Goal: Task Accomplishment & Management: Use online tool/utility

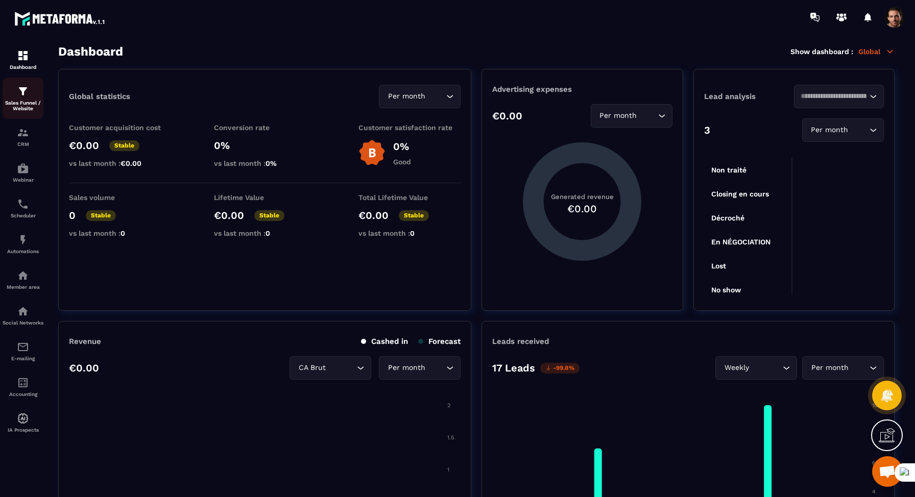
click at [36, 91] on div "Sales Funnel / Website" at bounding box center [23, 98] width 41 height 26
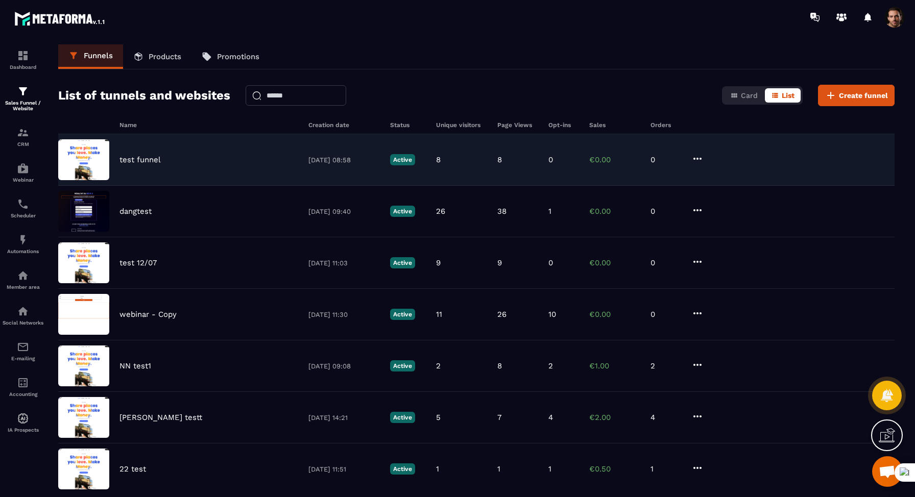
click at [168, 163] on div "test funnel" at bounding box center [208, 159] width 179 height 9
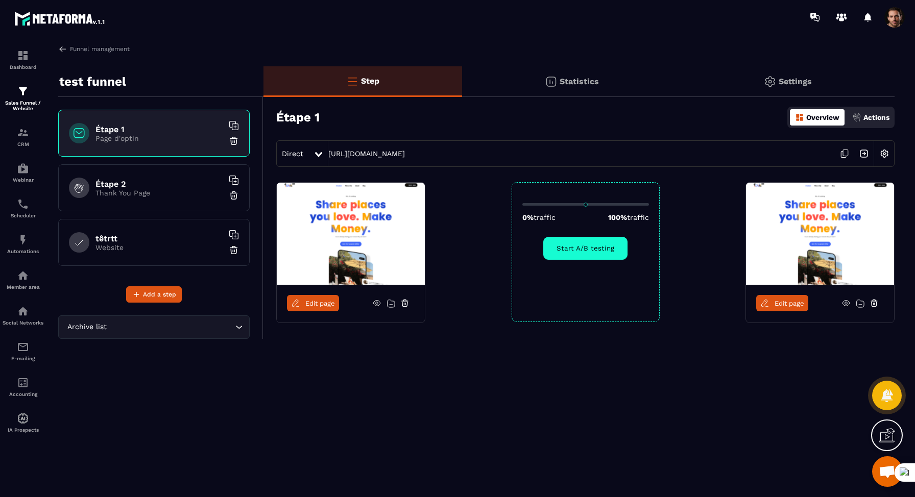
click at [887, 154] on img at bounding box center [883, 153] width 19 height 19
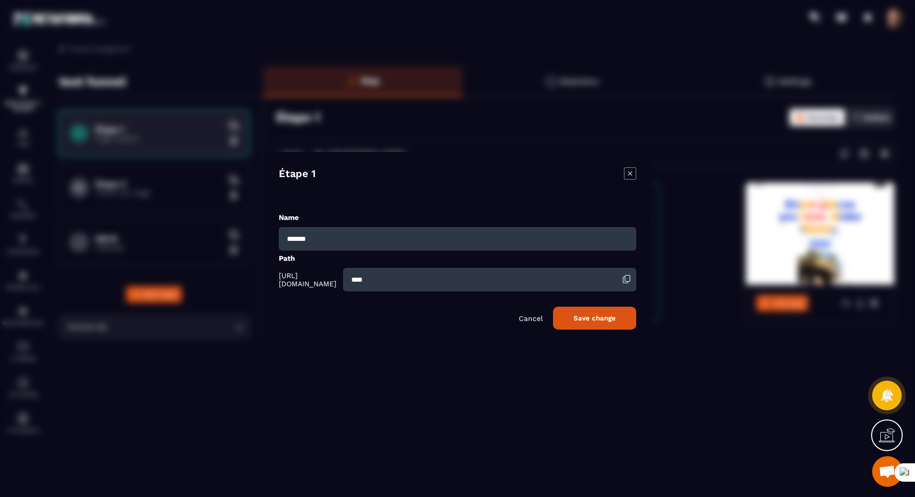
click at [531, 318] on p "Cancel" at bounding box center [531, 318] width 24 height 8
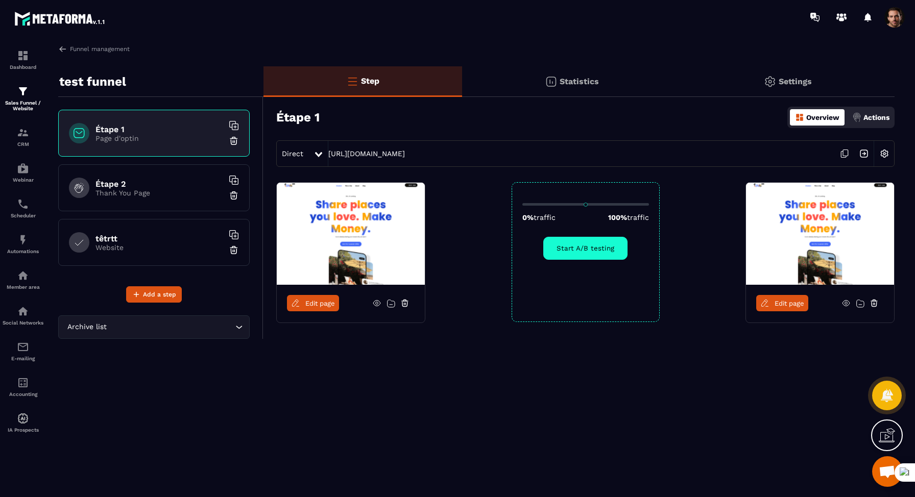
click at [213, 226] on div "têtrtt Website" at bounding box center [153, 242] width 191 height 47
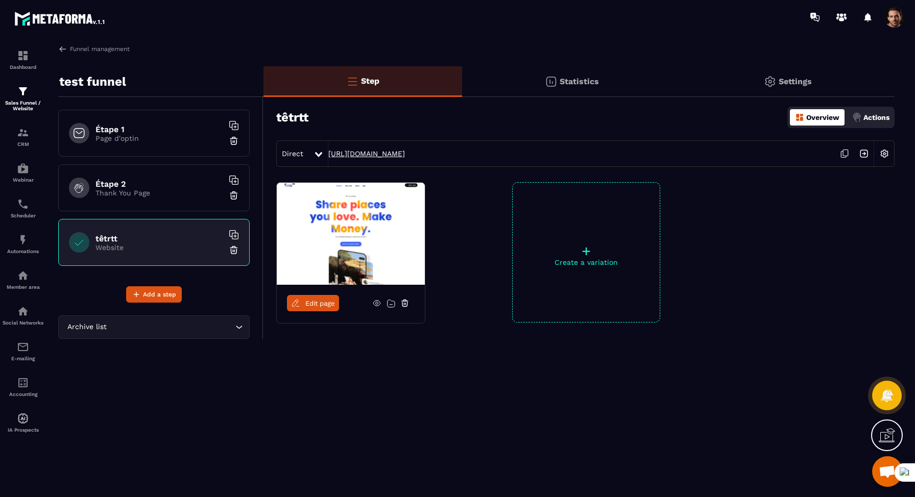
click at [405, 152] on link "[URL][DOMAIN_NAME]" at bounding box center [366, 154] width 77 height 8
click at [164, 140] on p "Page d'optin" at bounding box center [159, 138] width 128 height 8
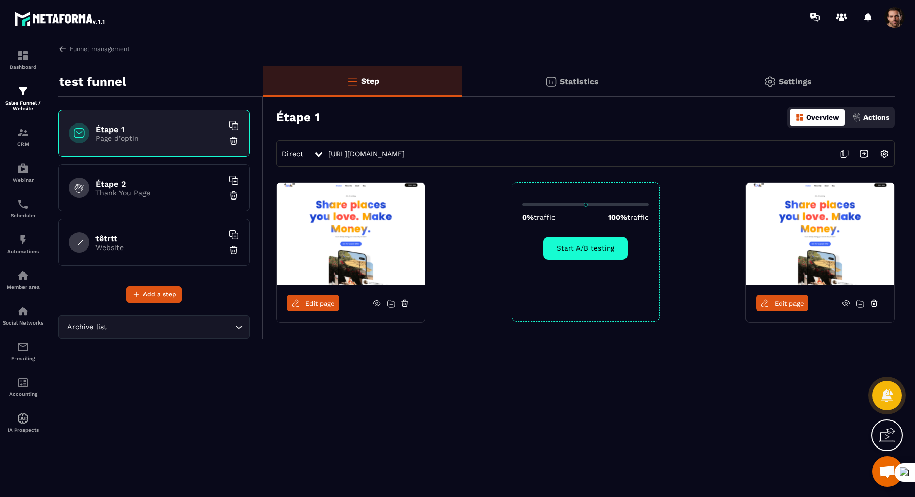
click at [162, 179] on h6 "Étape 2" at bounding box center [159, 184] width 128 height 10
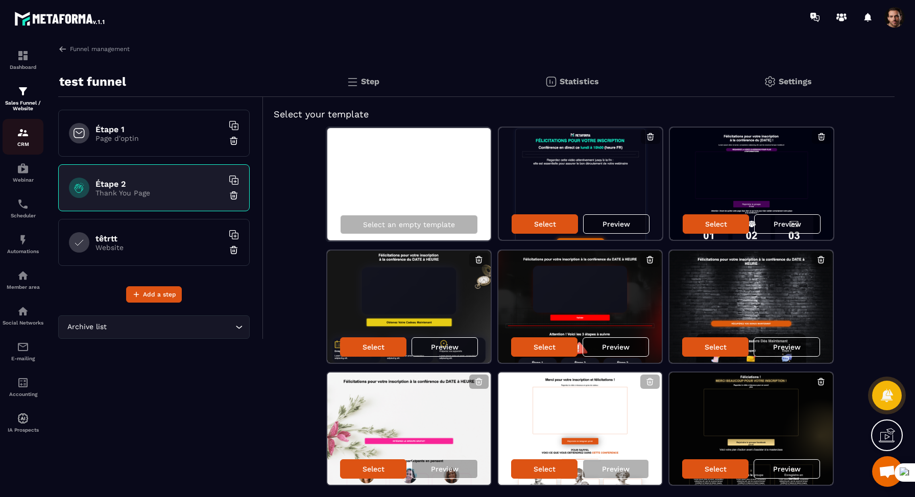
click at [24, 145] on p "CRM" at bounding box center [23, 144] width 41 height 6
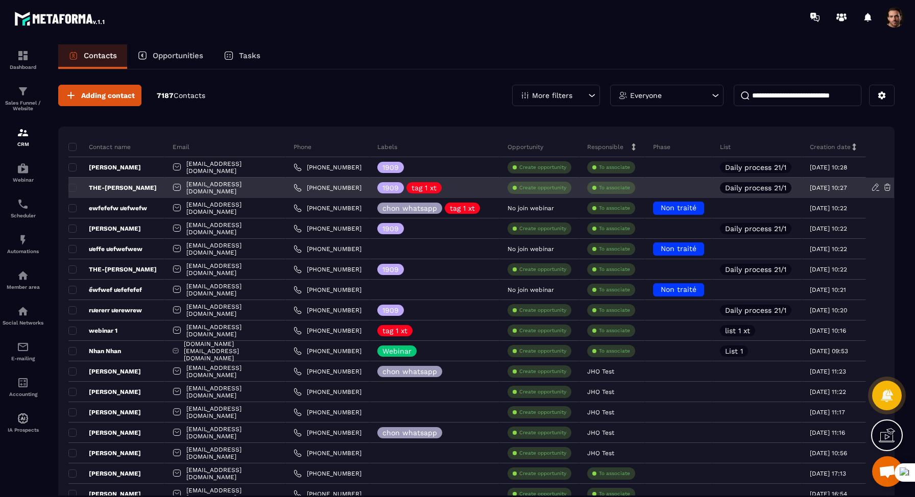
click at [115, 183] on div "THE-[PERSON_NAME]" at bounding box center [116, 188] width 96 height 20
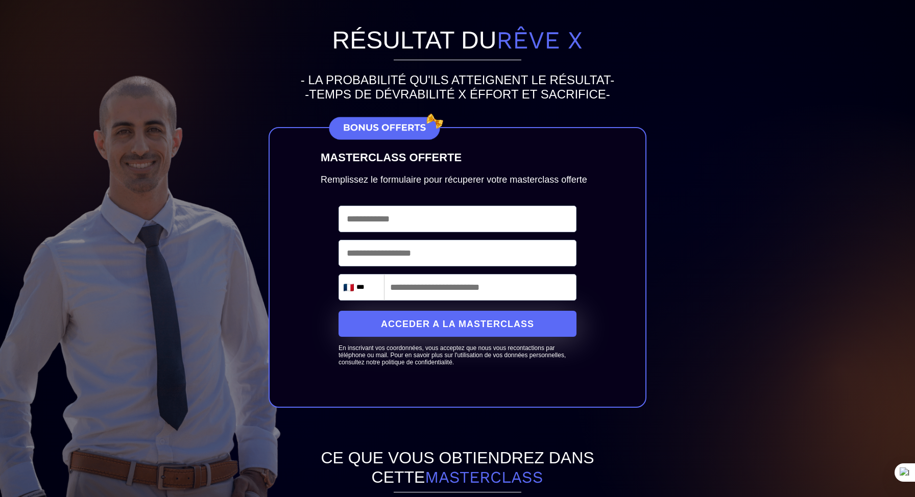
scroll to position [50, 0]
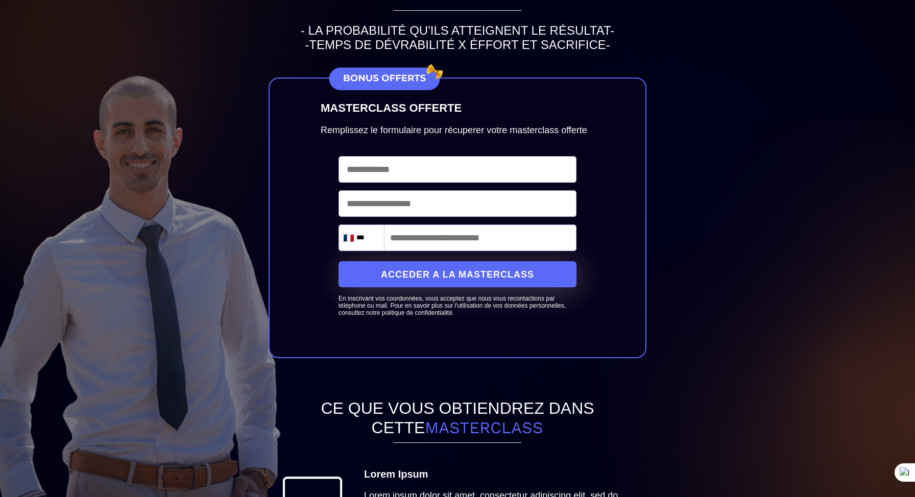
click at [439, 287] on button "ACCEDER A LA MASTERCLASS" at bounding box center [457, 274] width 238 height 26
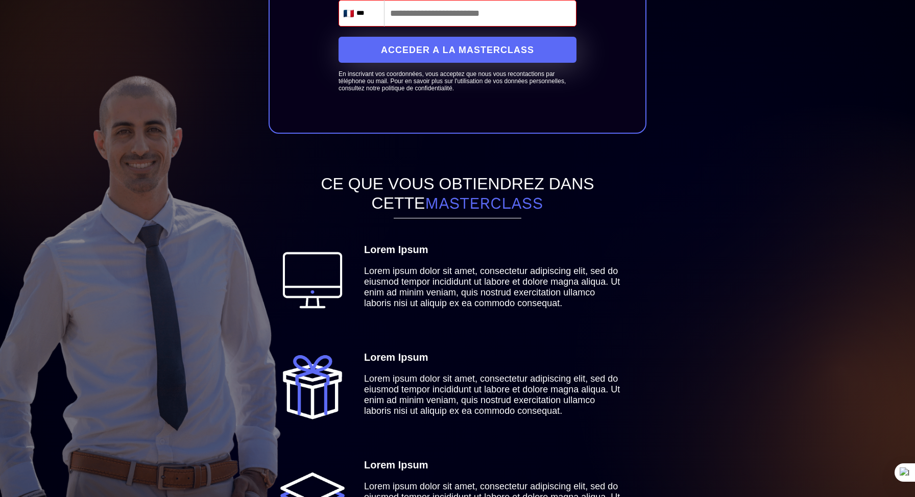
scroll to position [764, 0]
